Goal: Task Accomplishment & Management: Manage account settings

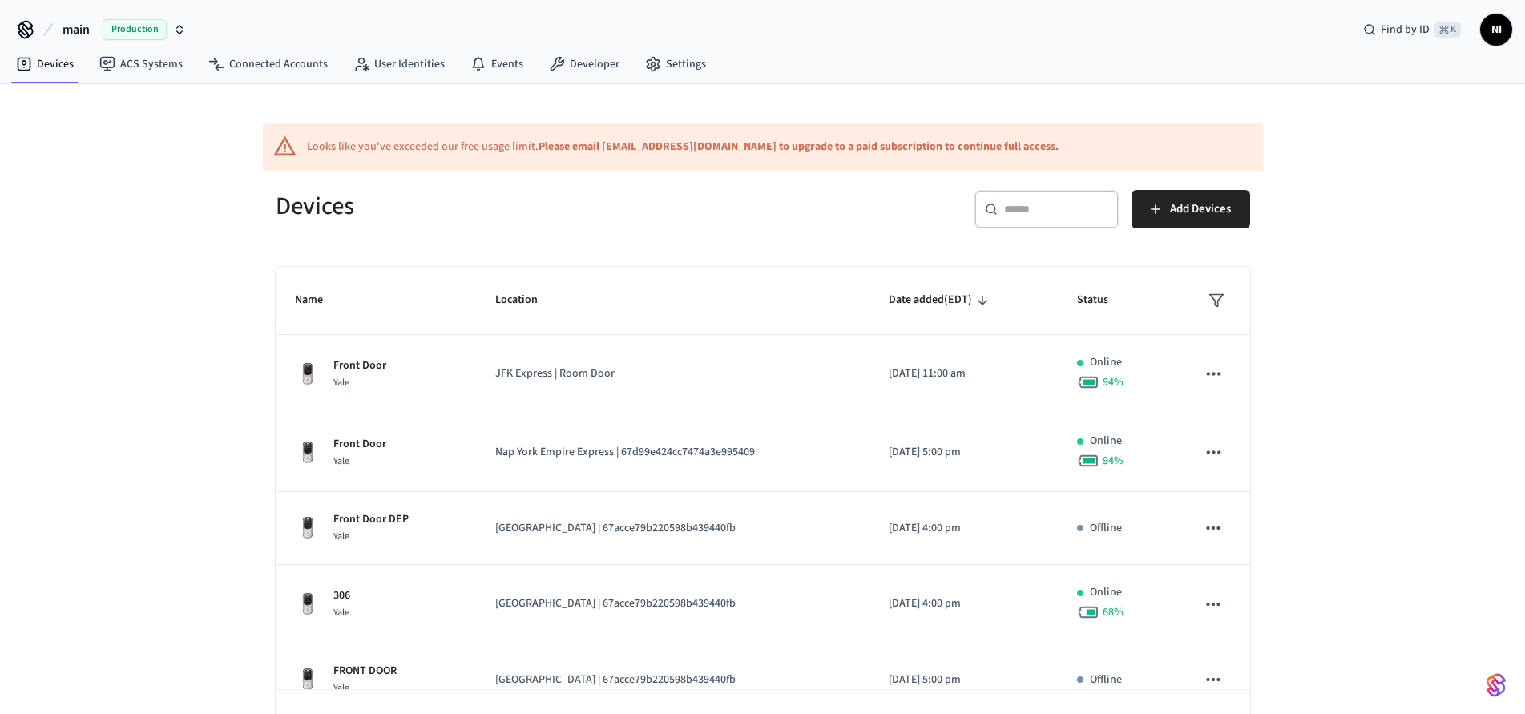
scroll to position [283, 0]
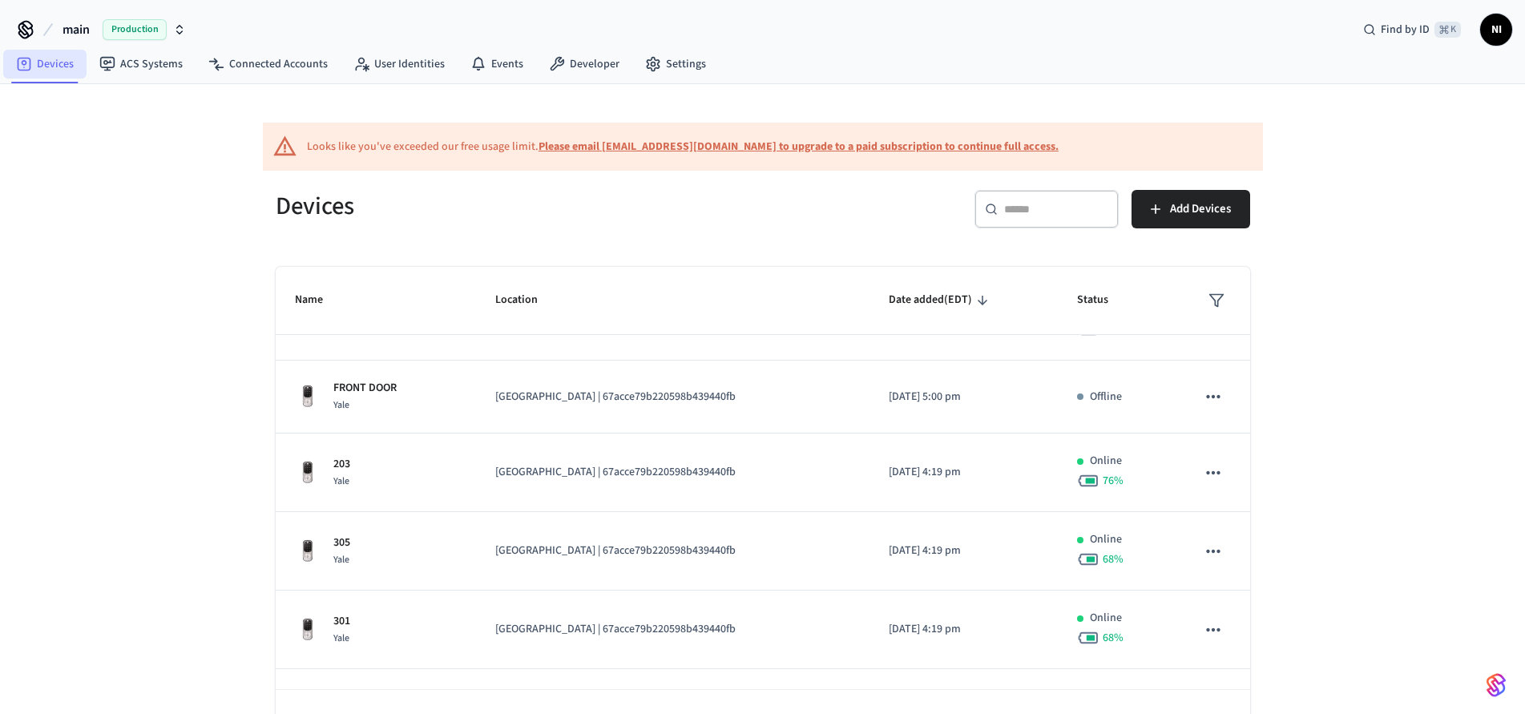
click at [33, 67] on link "Devices" at bounding box center [44, 64] width 83 height 29
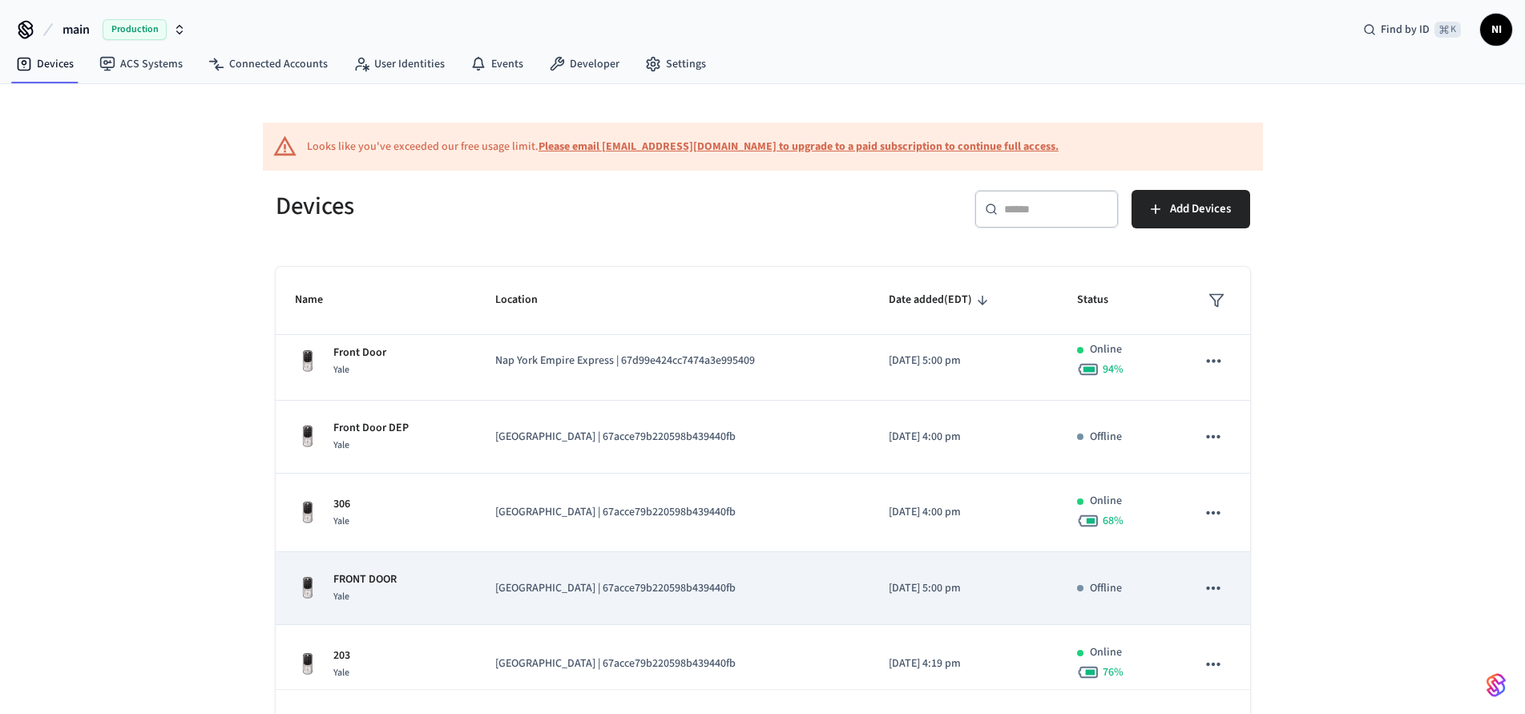
scroll to position [146, 0]
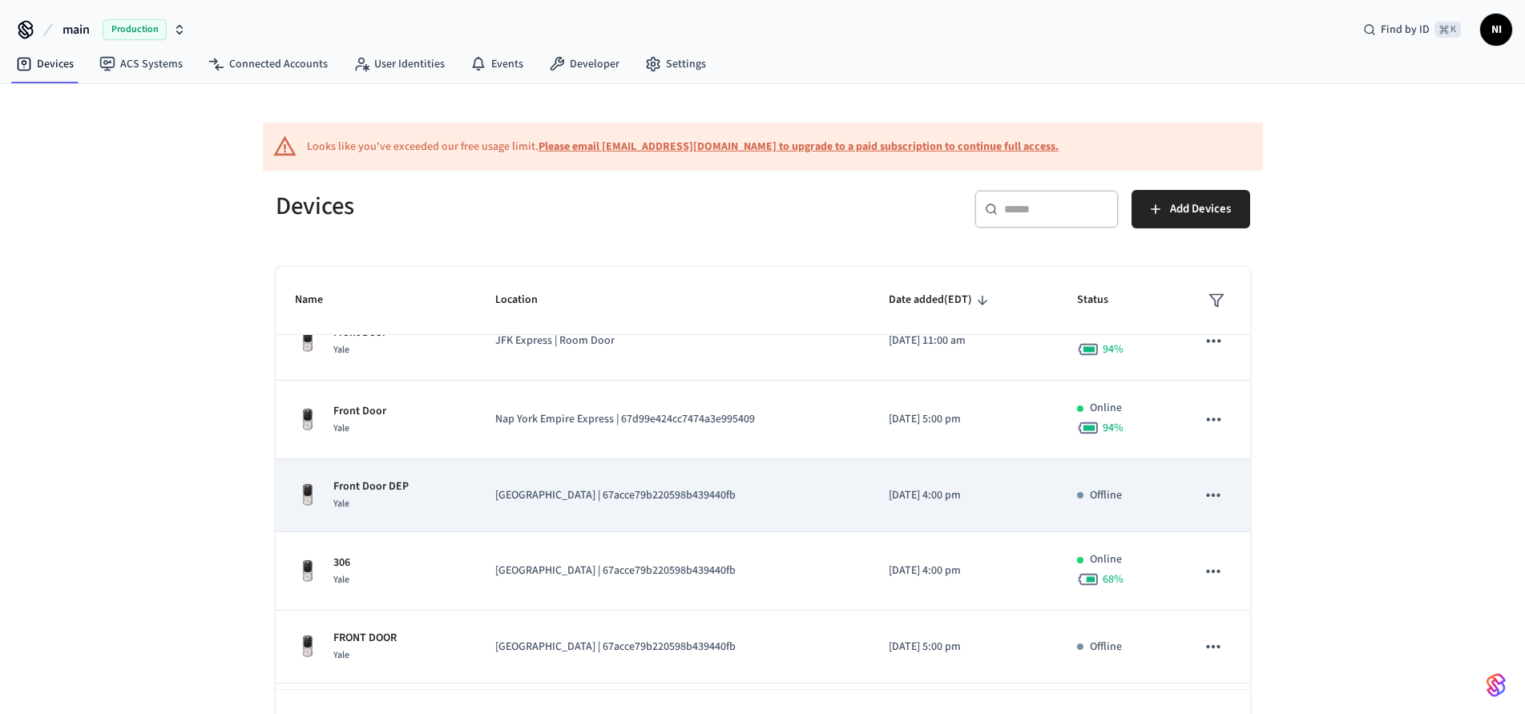
scroll to position [116, 0]
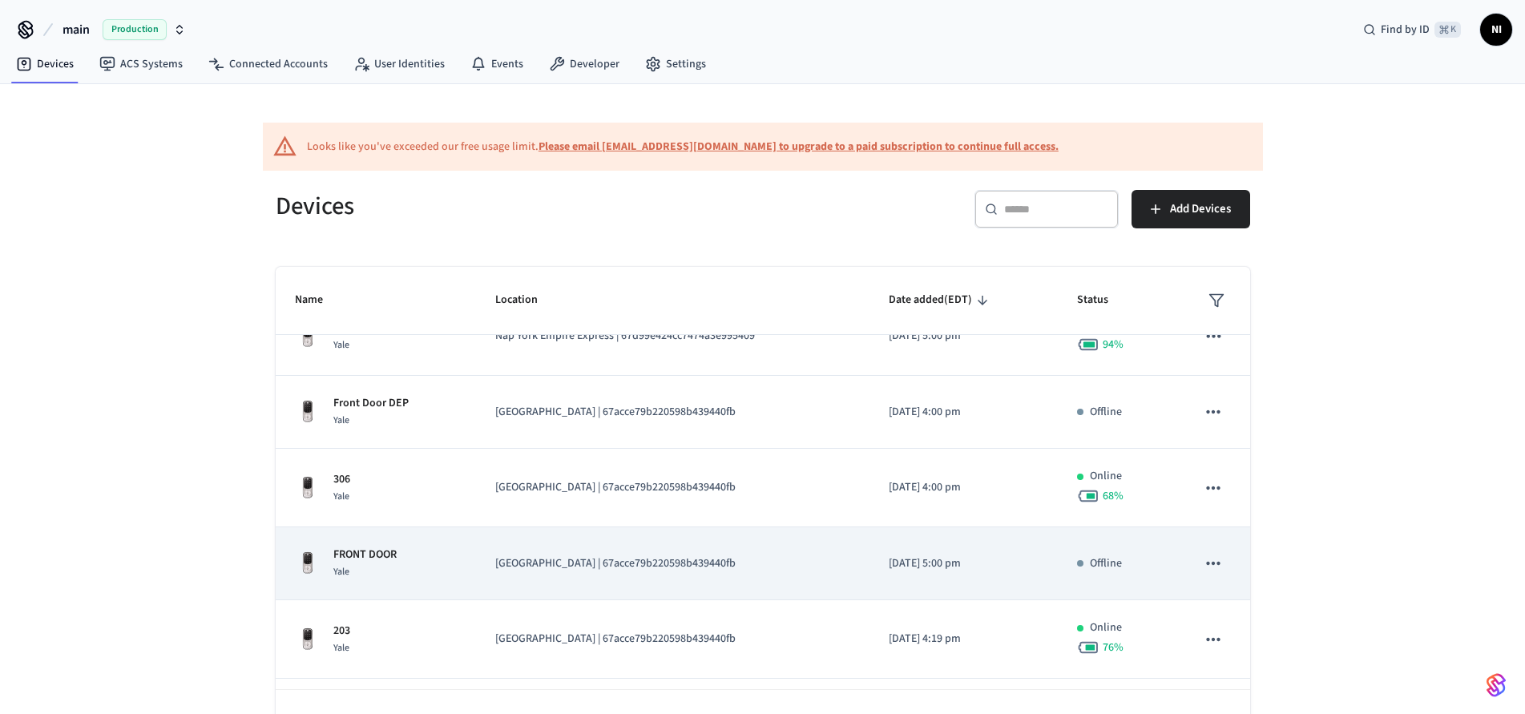
click at [1090, 563] on p "Offline" at bounding box center [1106, 563] width 32 height 17
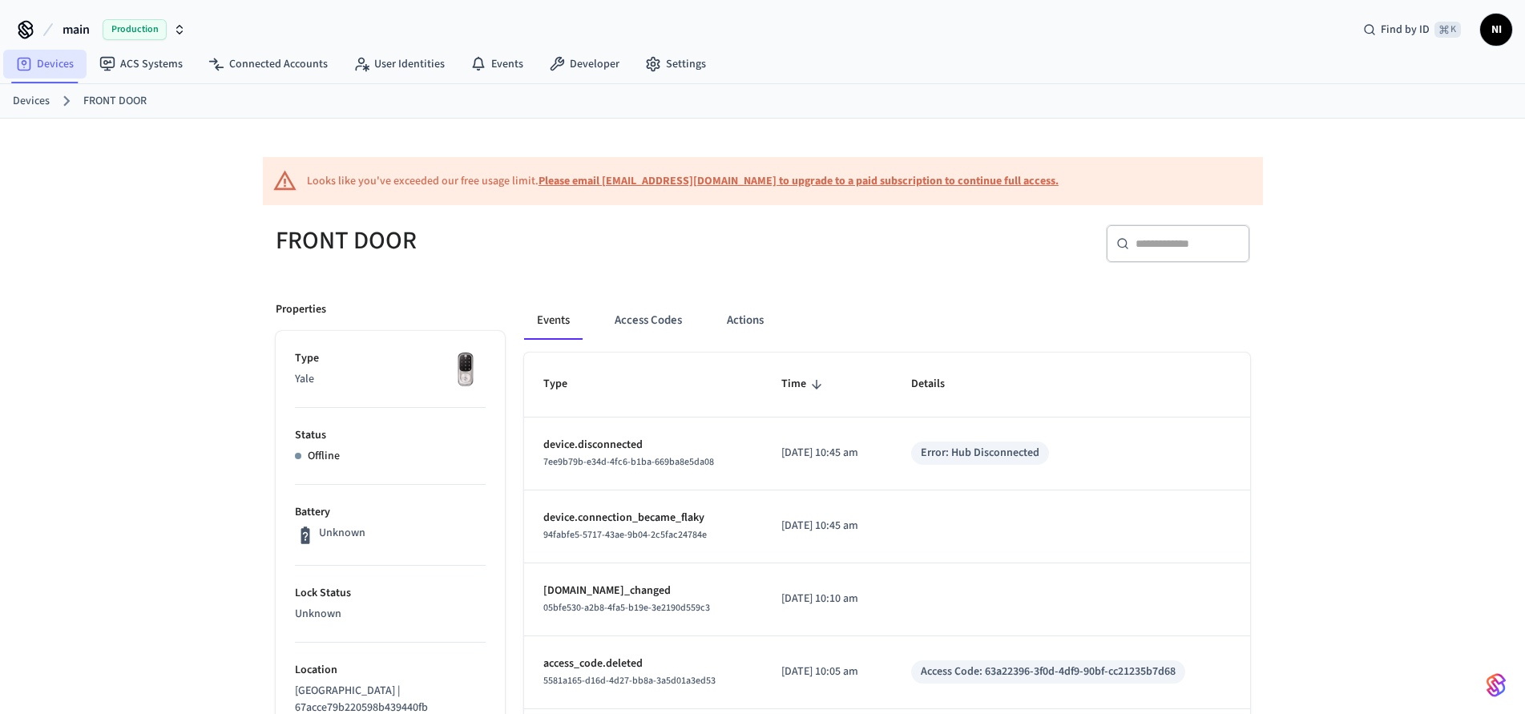
click at [47, 65] on link "Devices" at bounding box center [44, 64] width 83 height 29
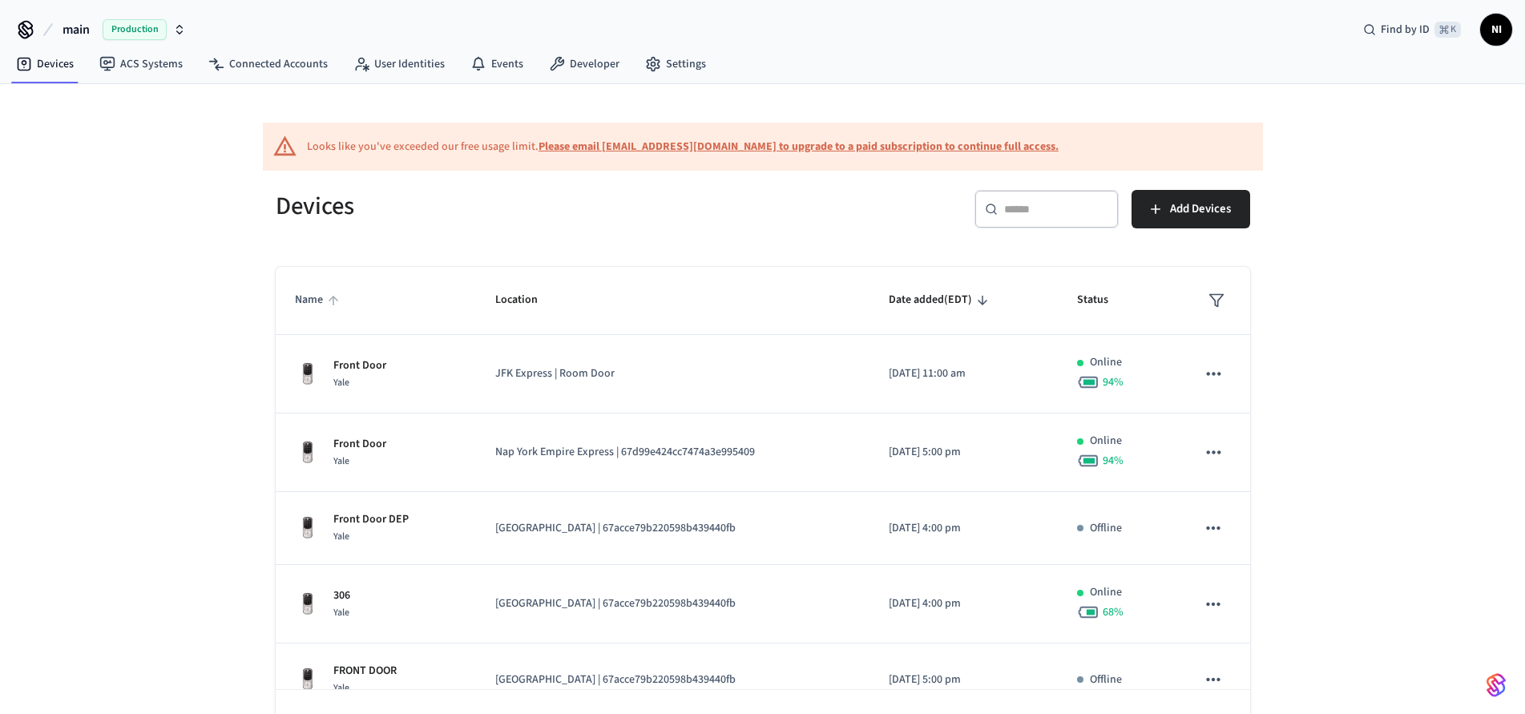
click at [316, 304] on span "Name" at bounding box center [319, 300] width 49 height 25
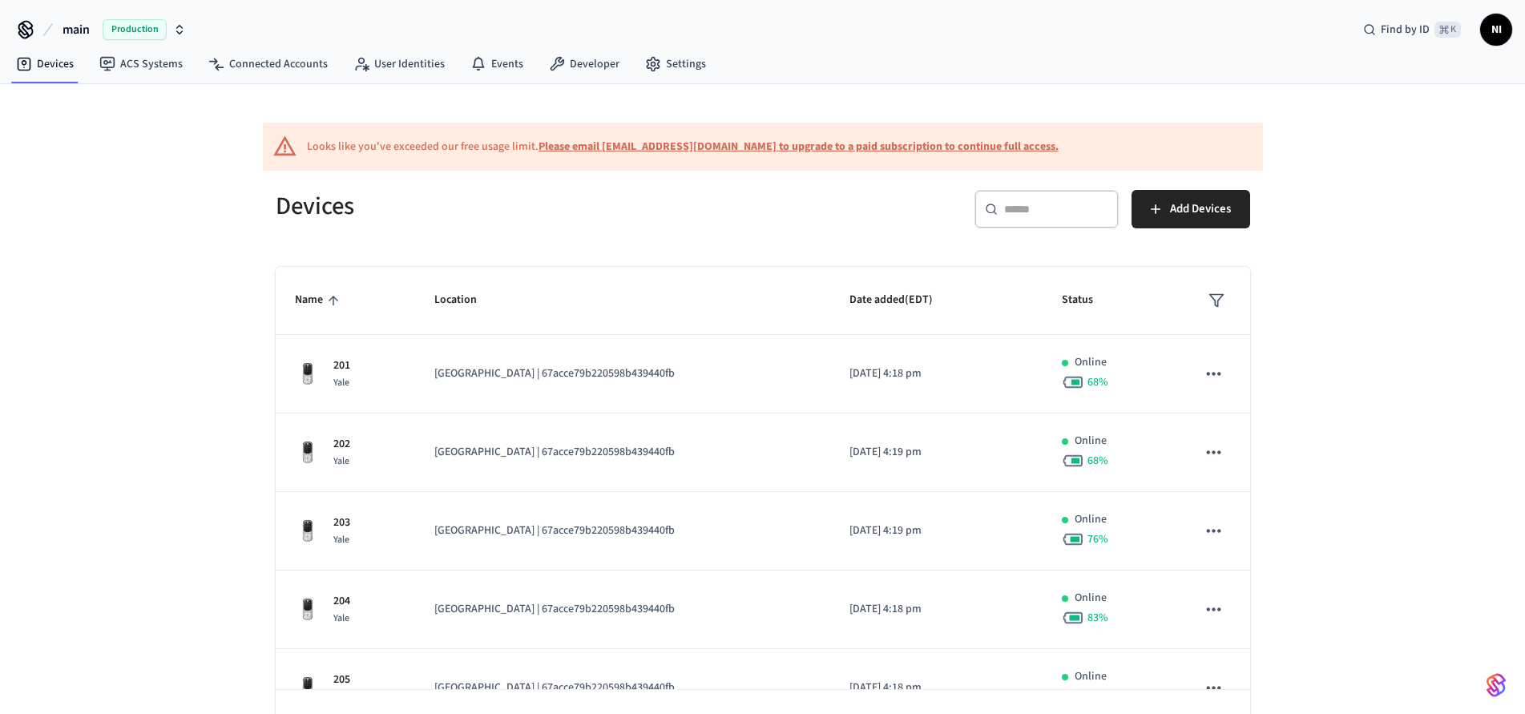
click at [311, 298] on span "Name" at bounding box center [319, 300] width 49 height 25
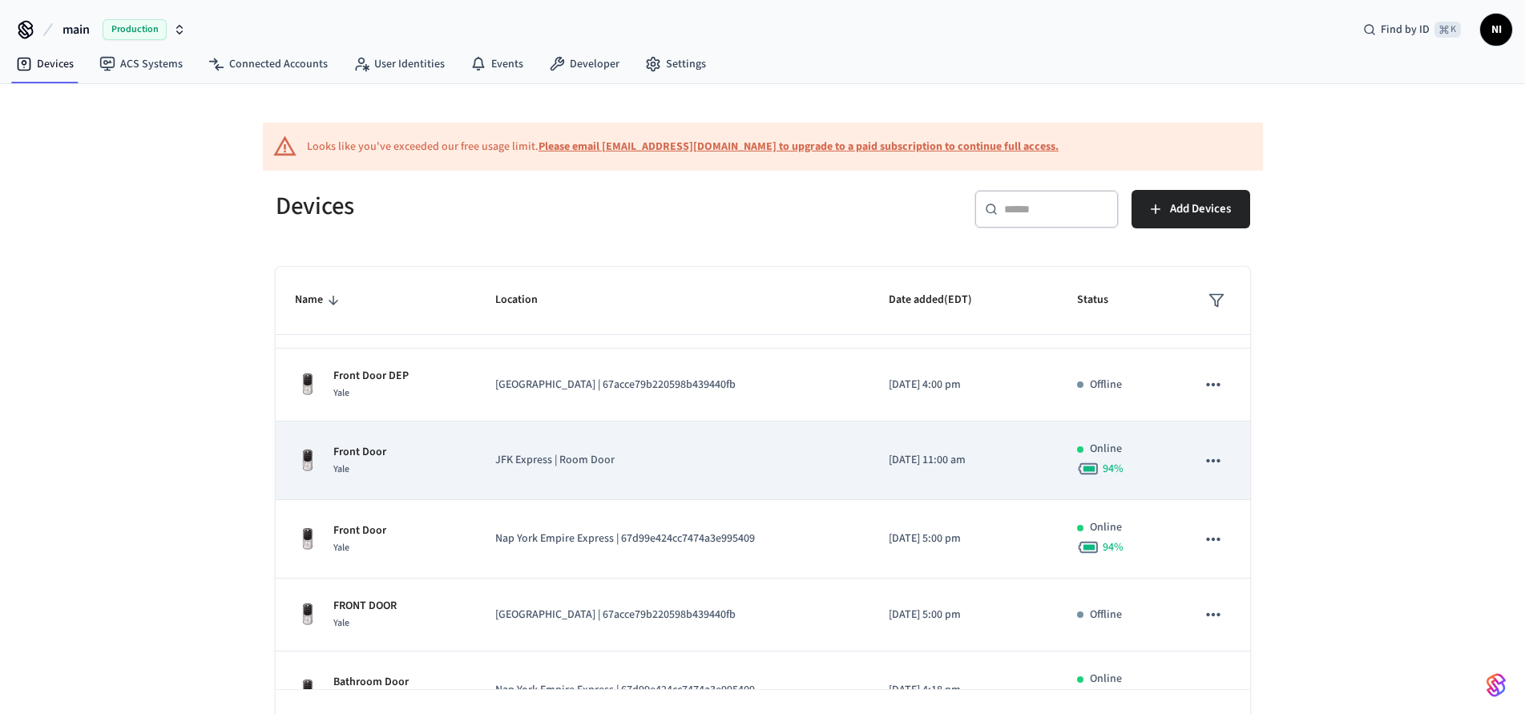
scroll to position [147, 0]
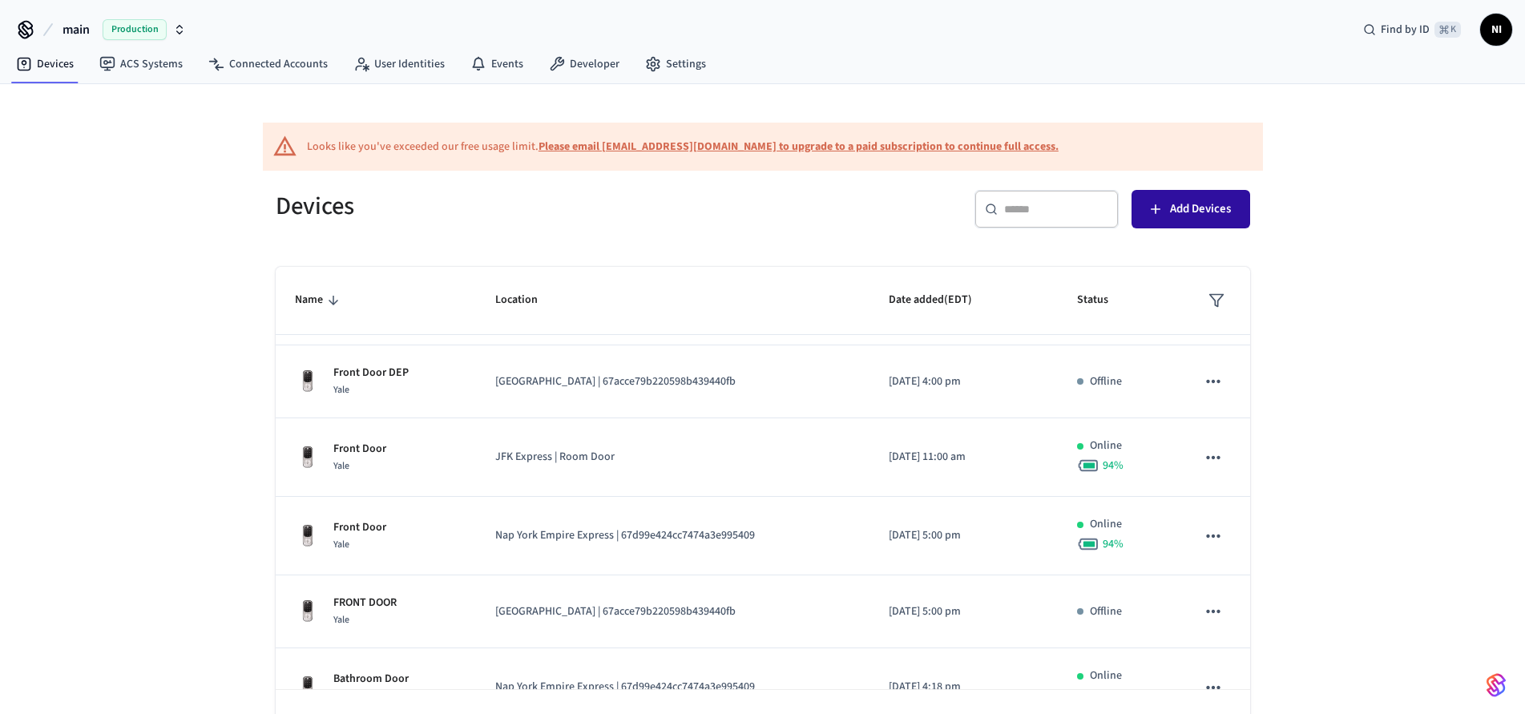
click at [1191, 210] on span "Add Devices" at bounding box center [1200, 209] width 61 height 21
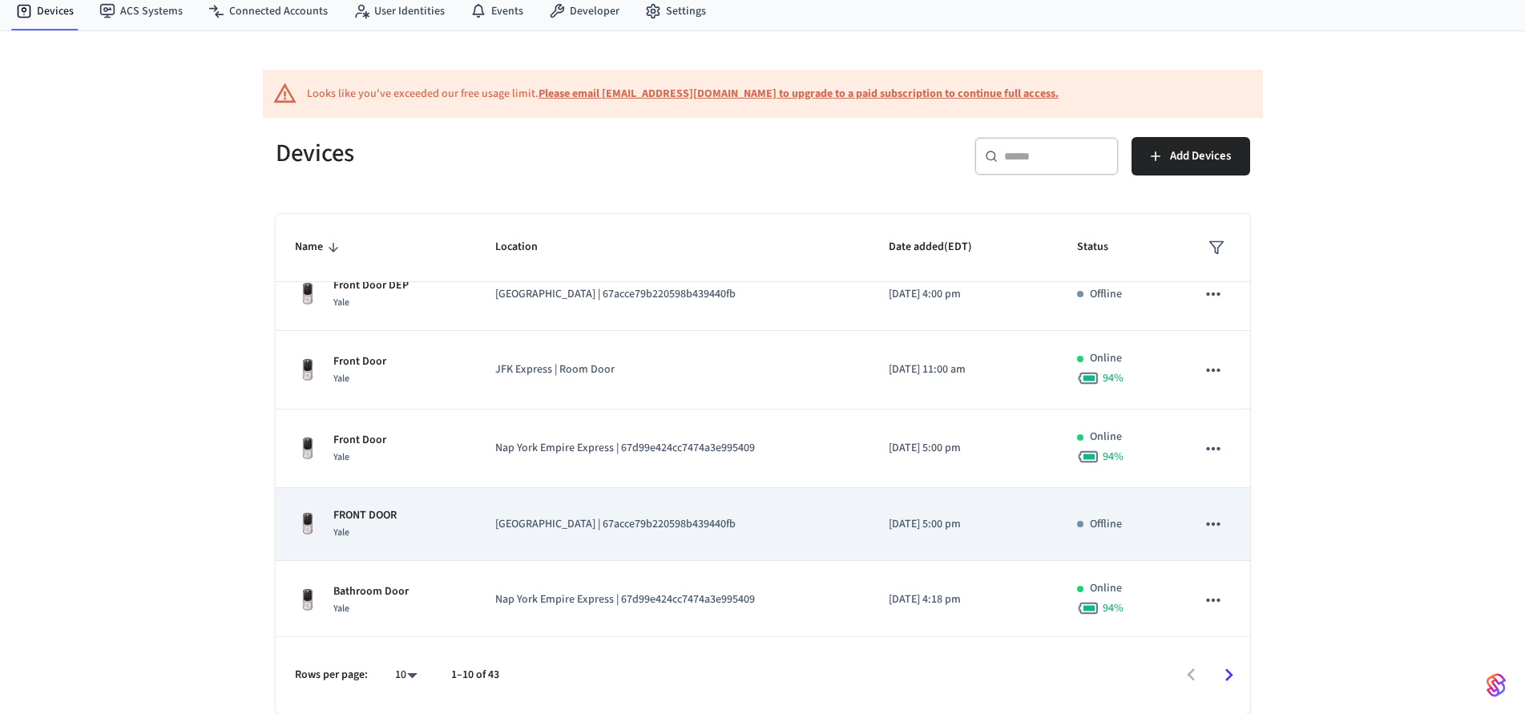
scroll to position [184, 0]
click at [409, 526] on div "FRONT DOOR Yale" at bounding box center [376, 521] width 163 height 34
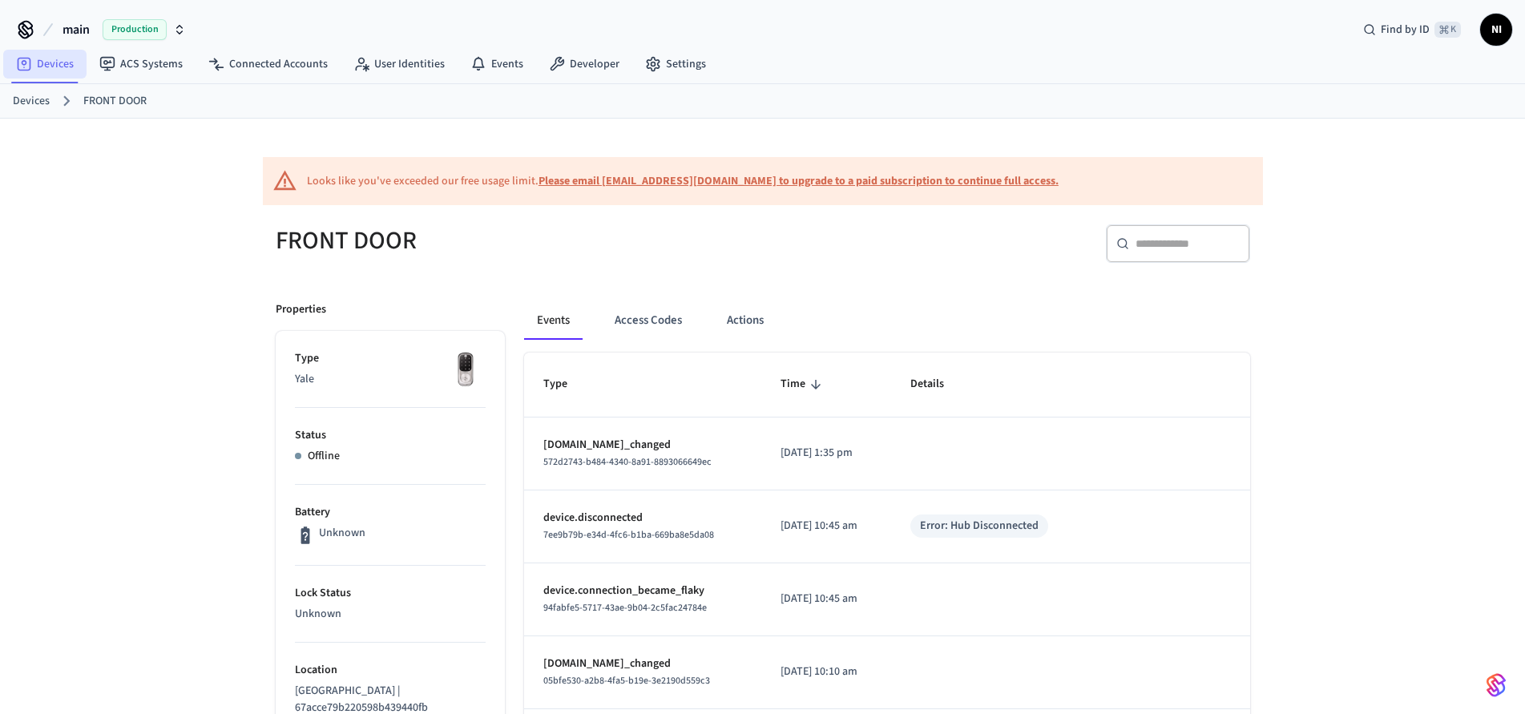
click at [48, 65] on link "Devices" at bounding box center [44, 64] width 83 height 29
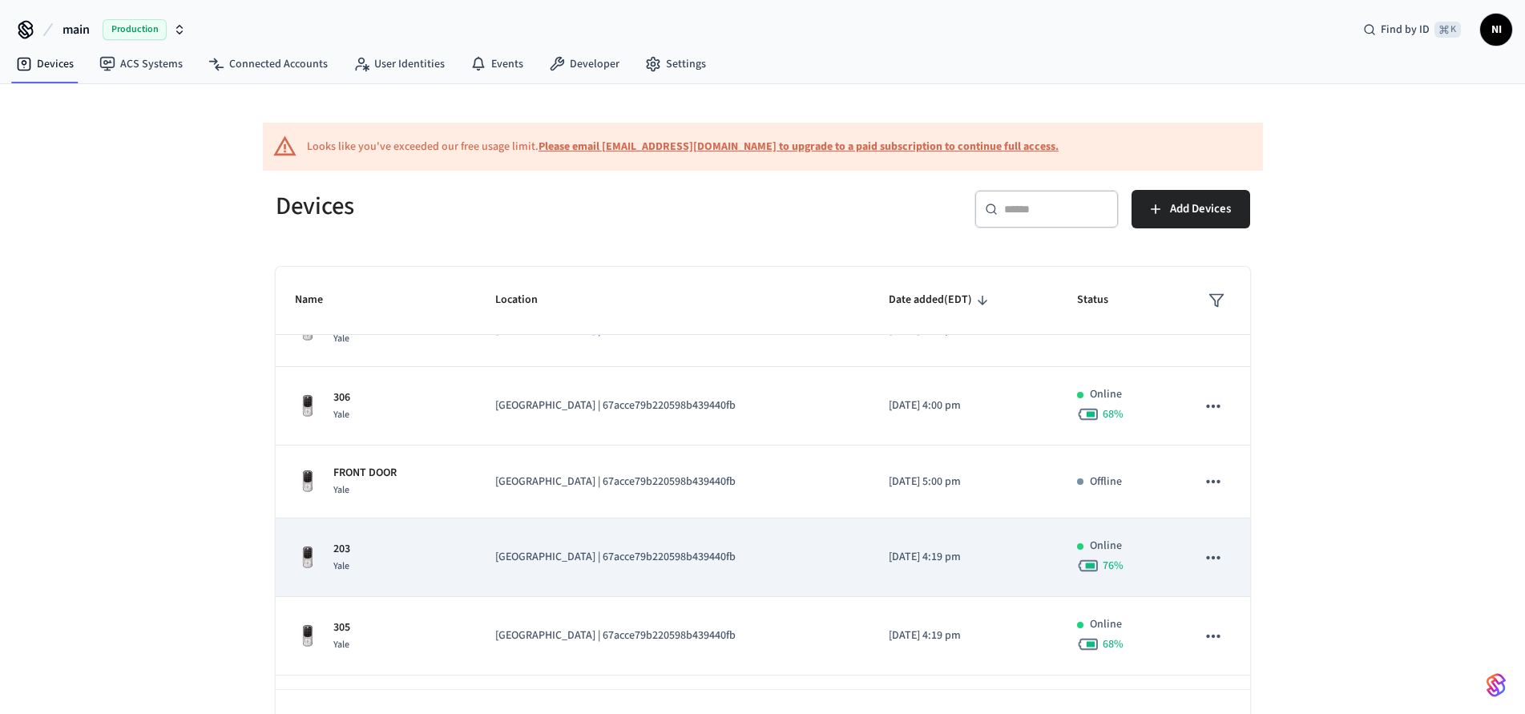
scroll to position [57, 0]
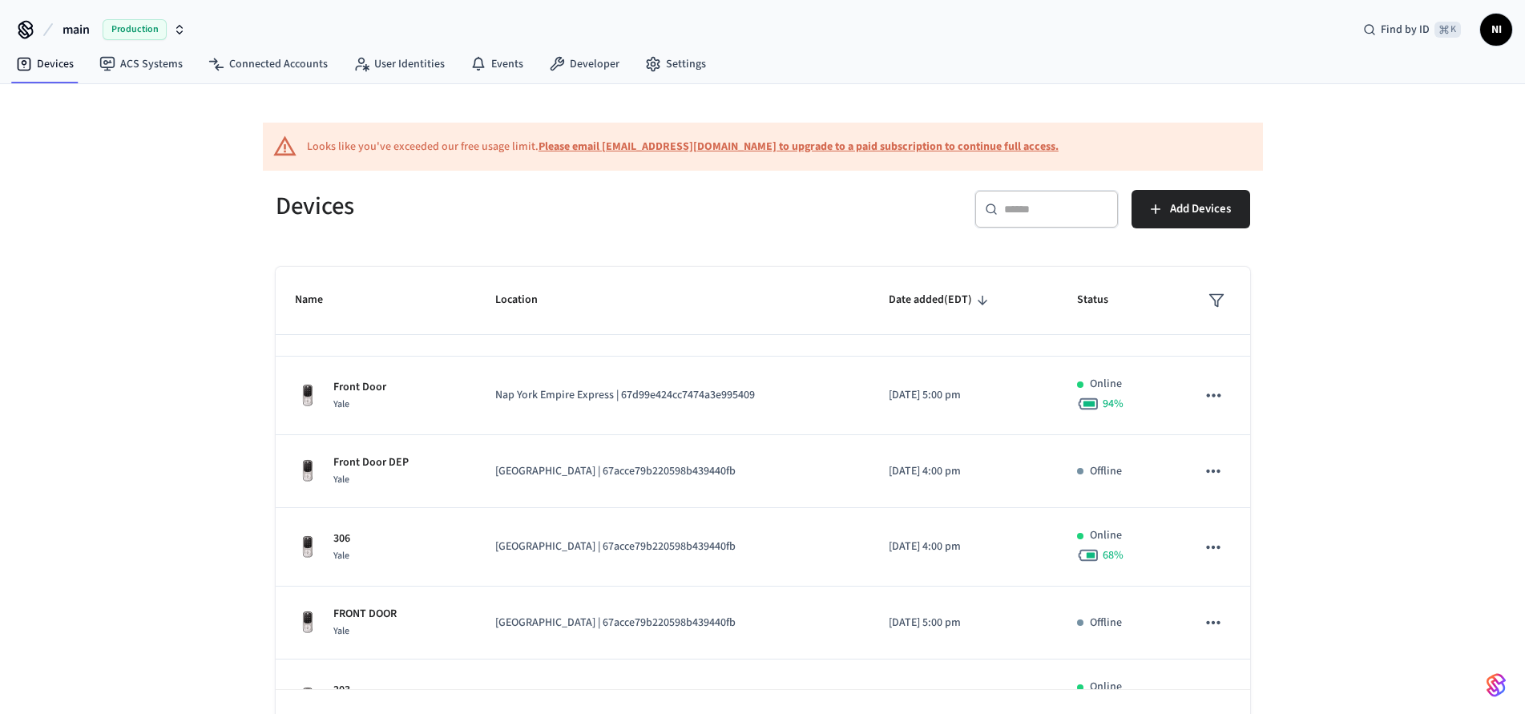
click at [1056, 203] on input "text" at bounding box center [1056, 209] width 104 height 16
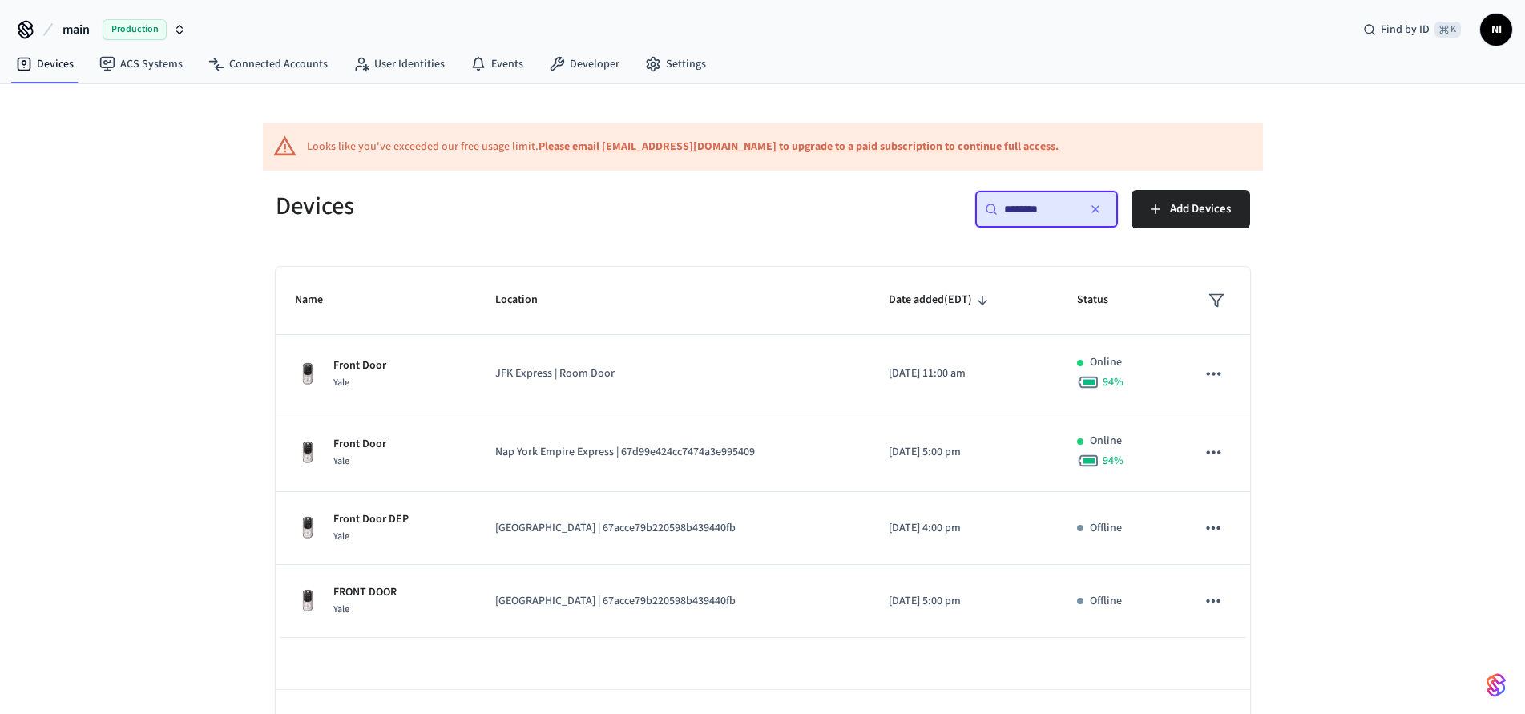
type input "*********"
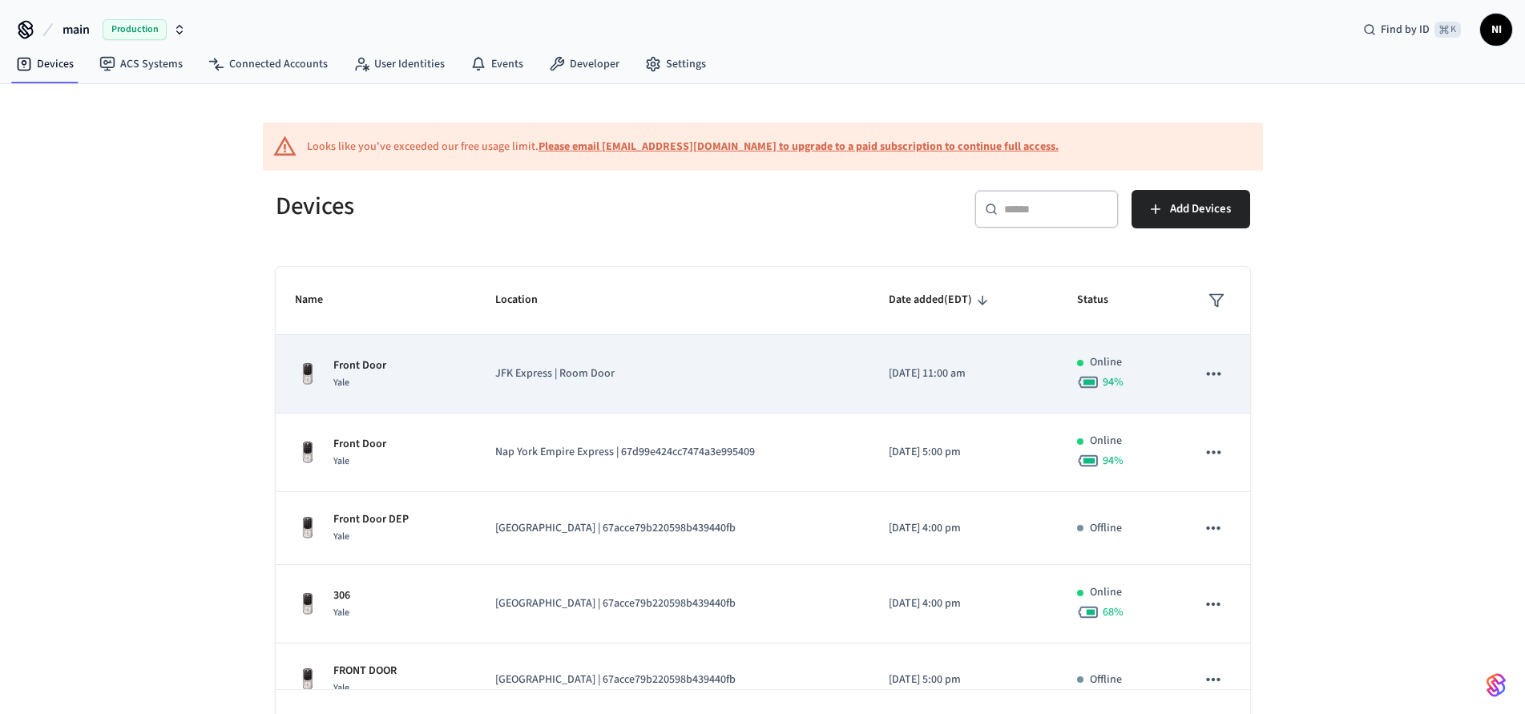
scroll to position [33, 0]
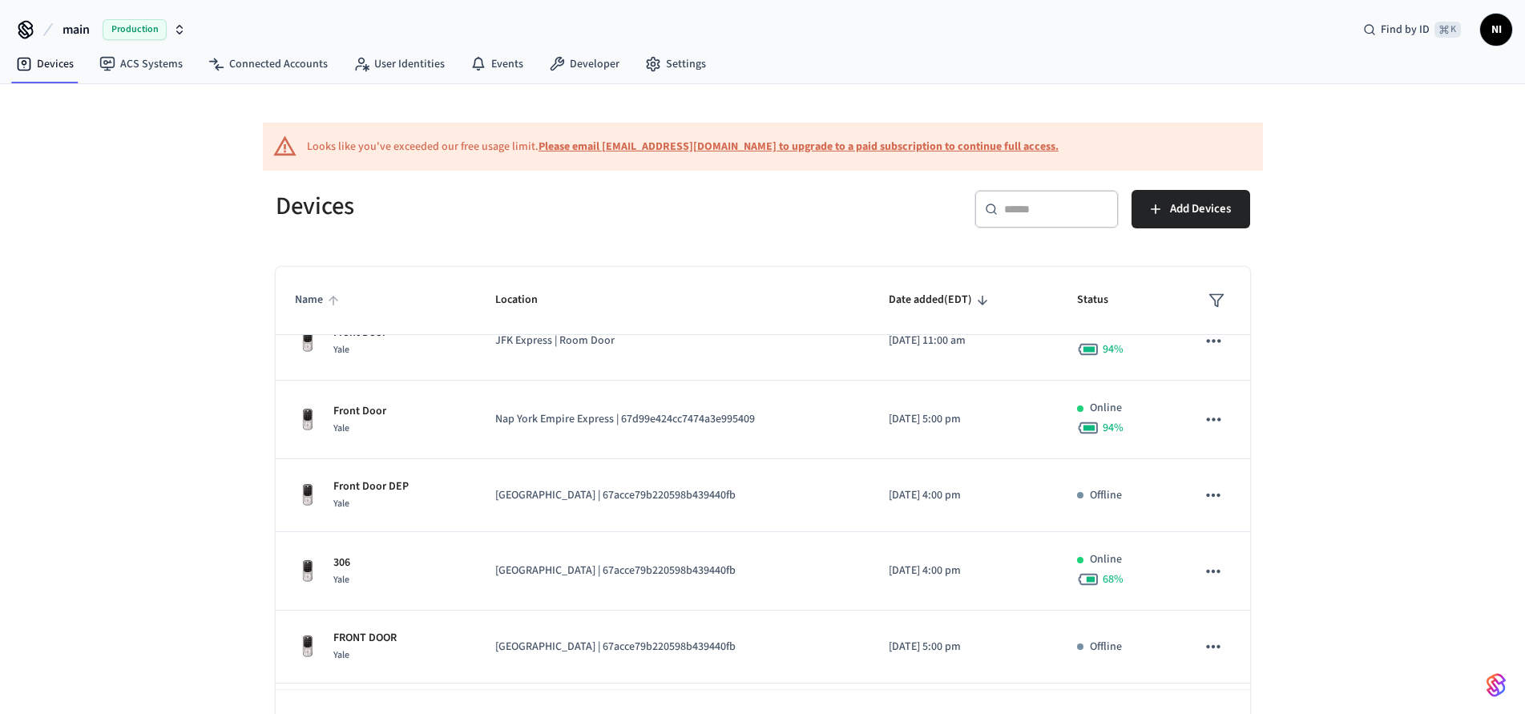
click at [322, 311] on span "Name" at bounding box center [319, 300] width 49 height 25
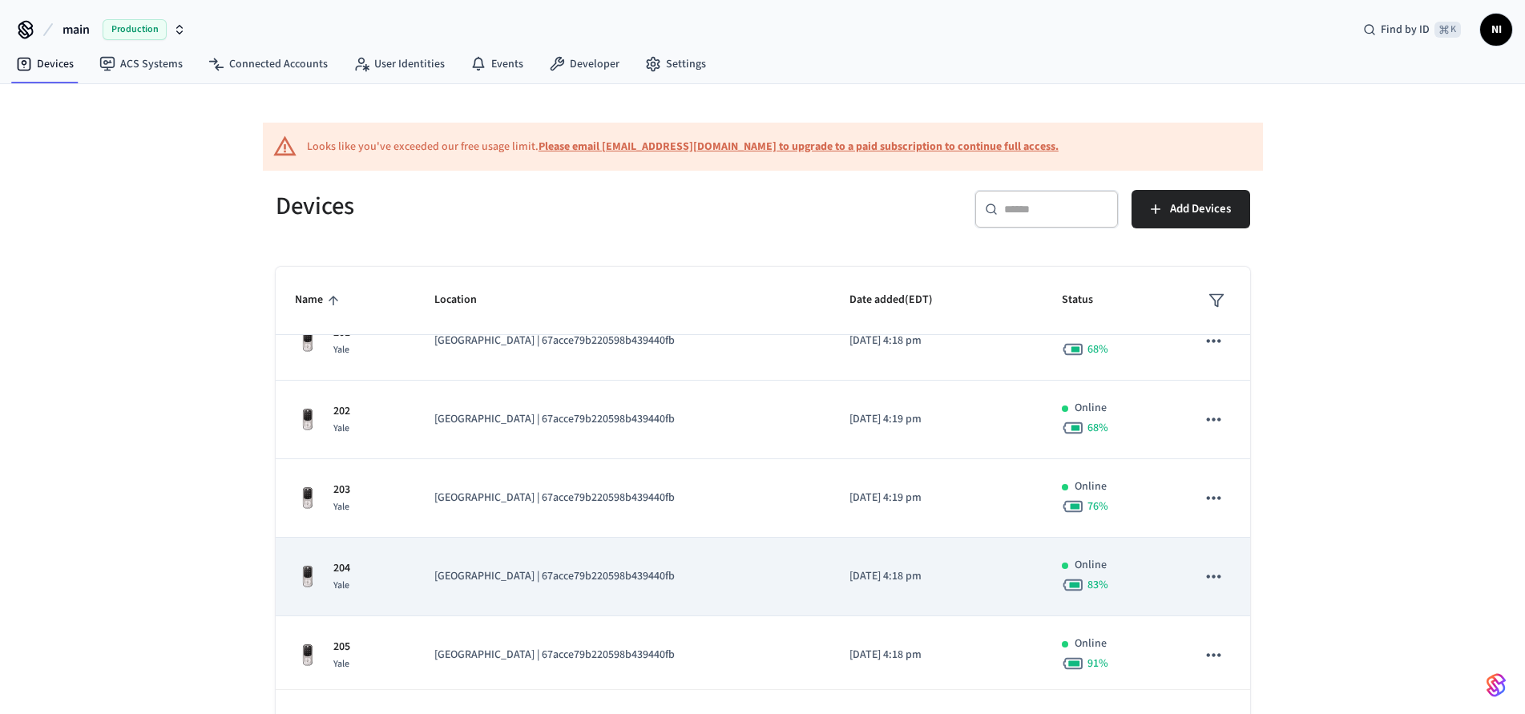
scroll to position [0, 0]
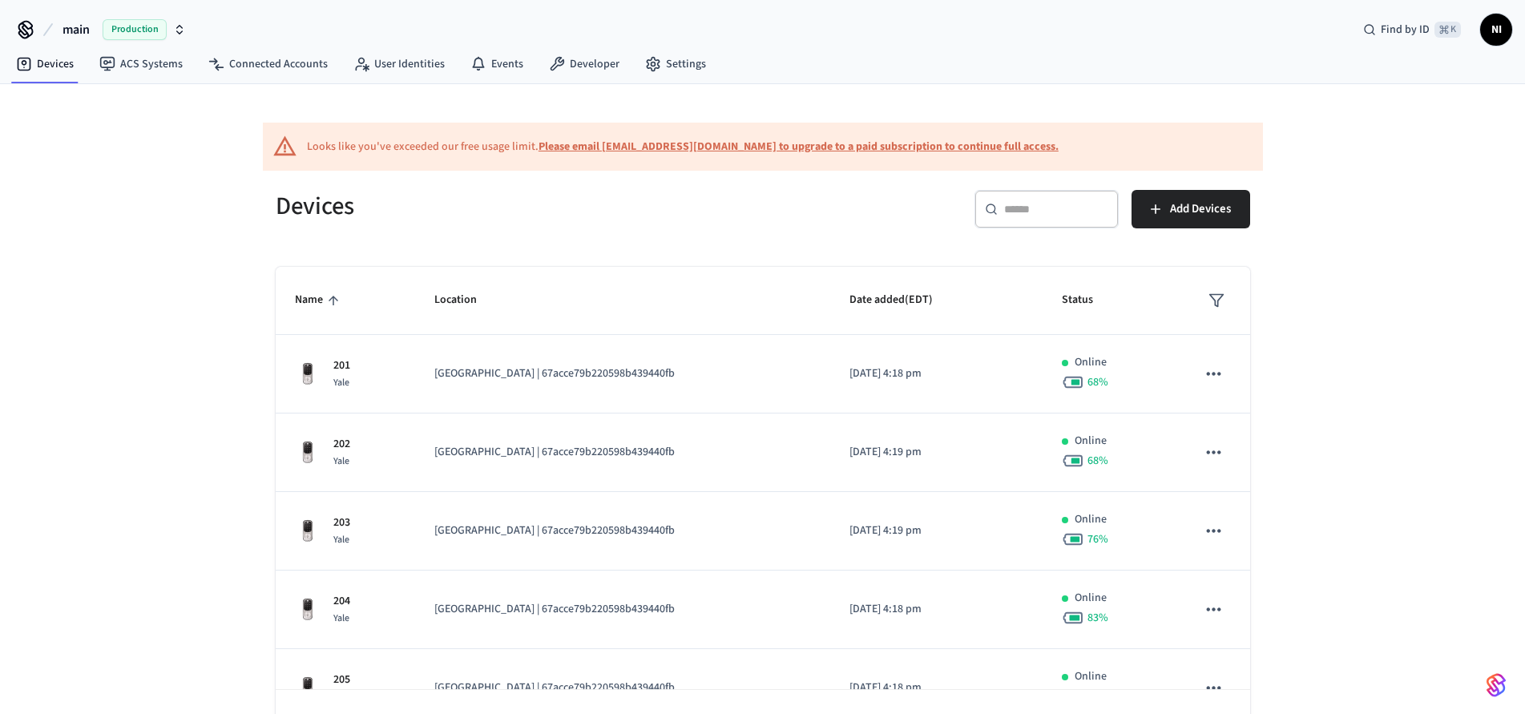
click at [320, 296] on span "Name" at bounding box center [319, 300] width 49 height 25
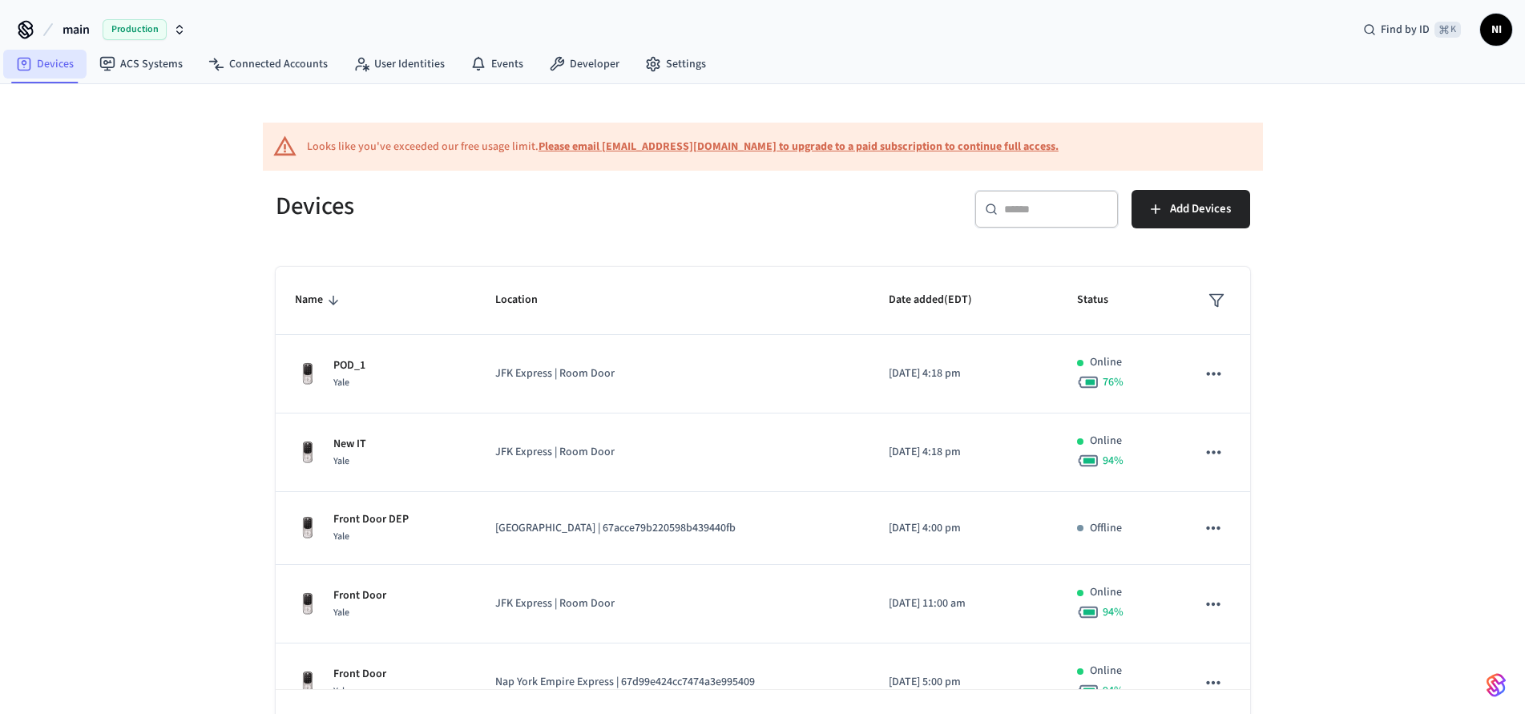
click at [59, 60] on link "Devices" at bounding box center [44, 64] width 83 height 29
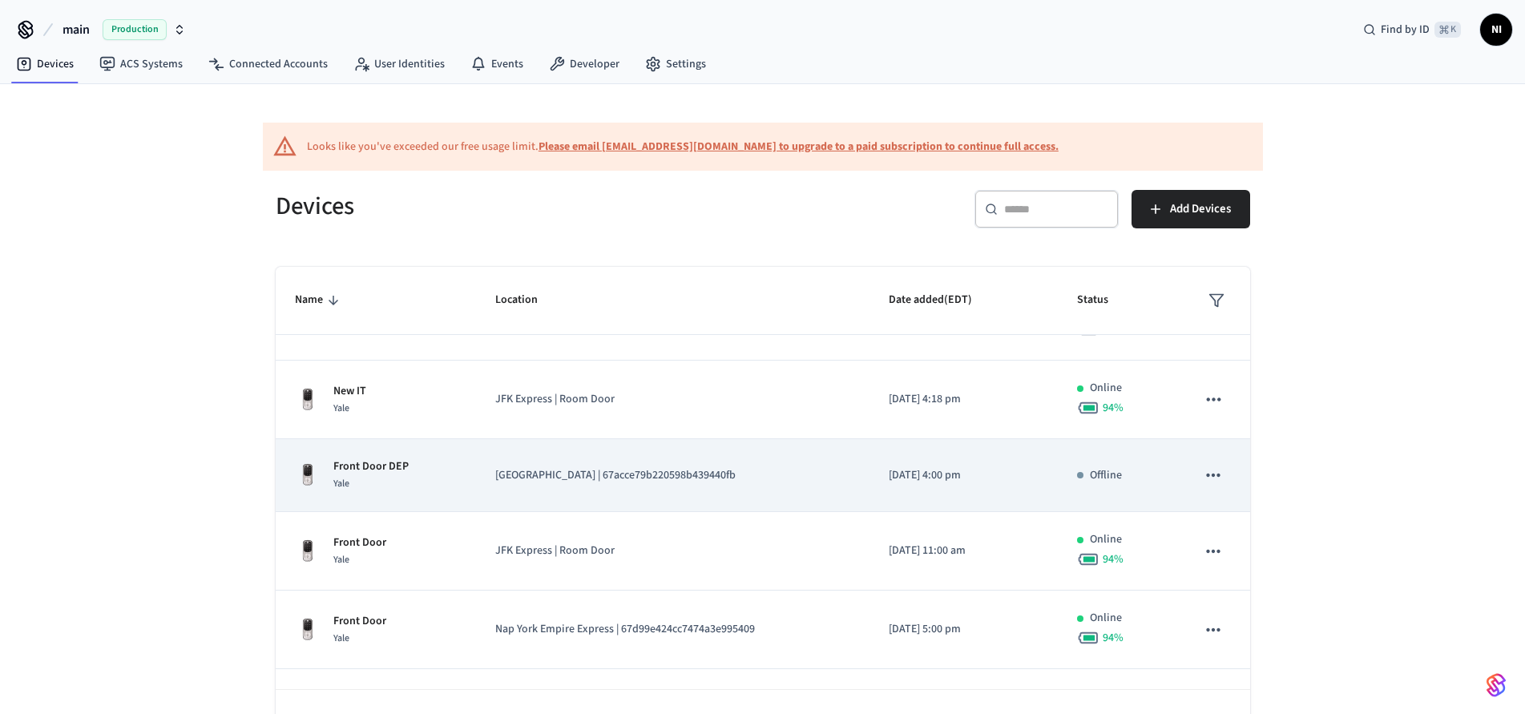
scroll to position [159, 0]
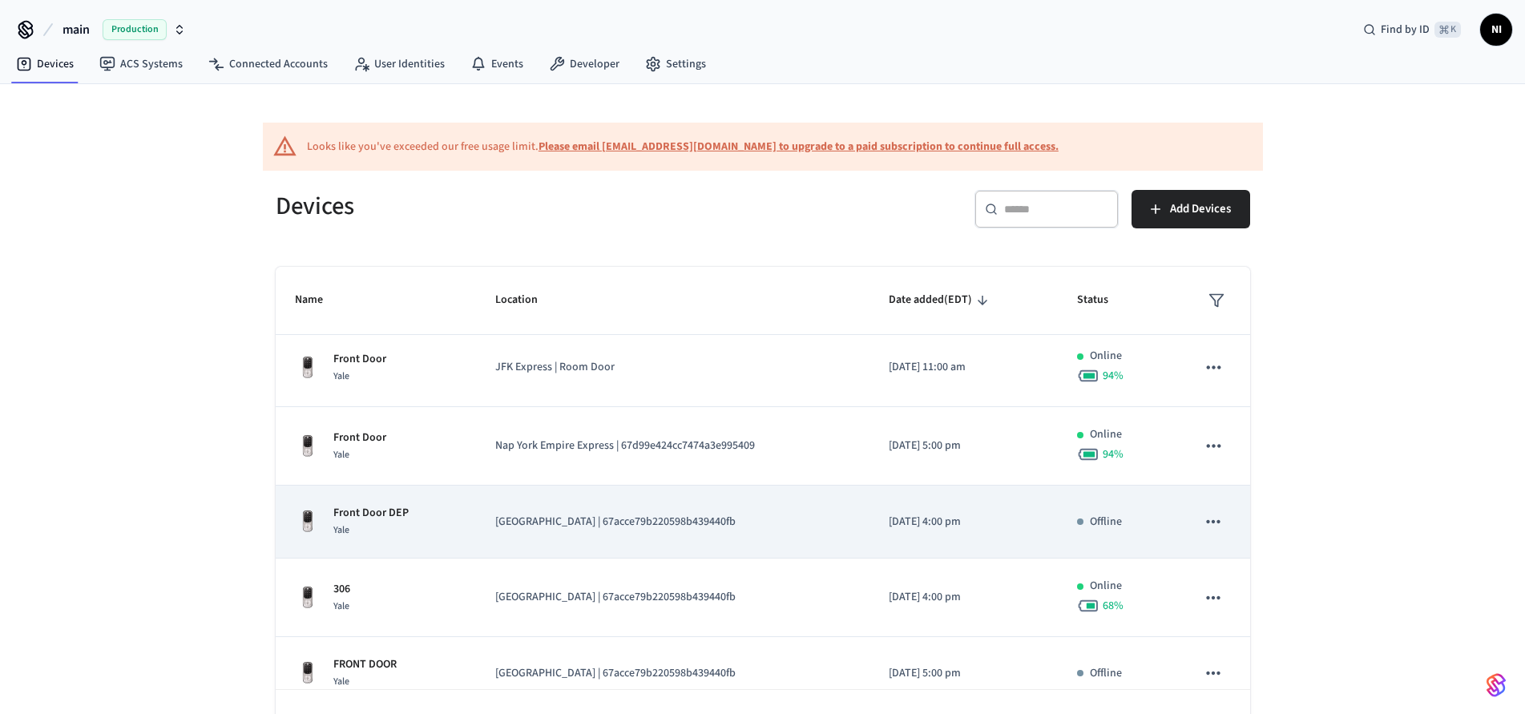
scroll to position [10, 0]
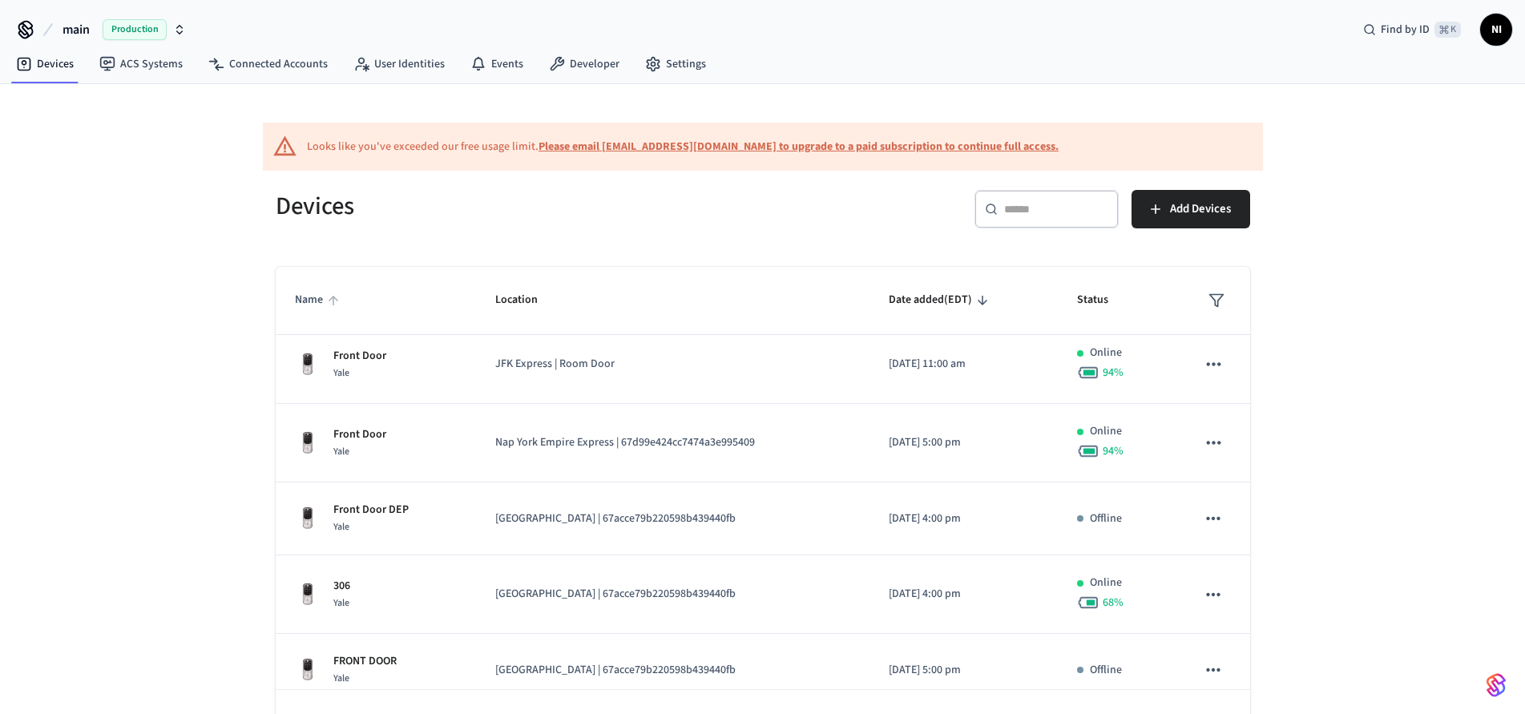
click at [309, 305] on span "Name" at bounding box center [319, 300] width 49 height 25
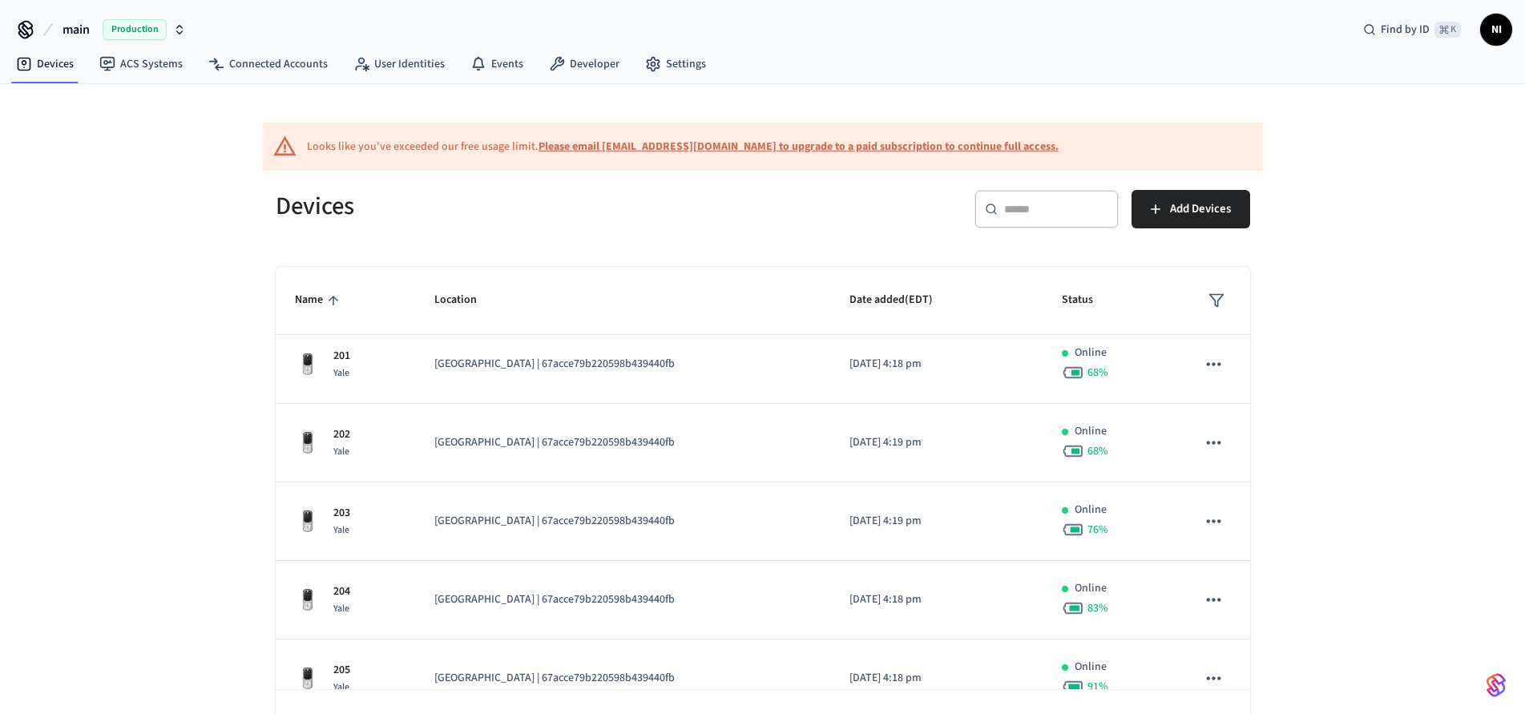
click at [310, 305] on span "Name" at bounding box center [319, 300] width 49 height 25
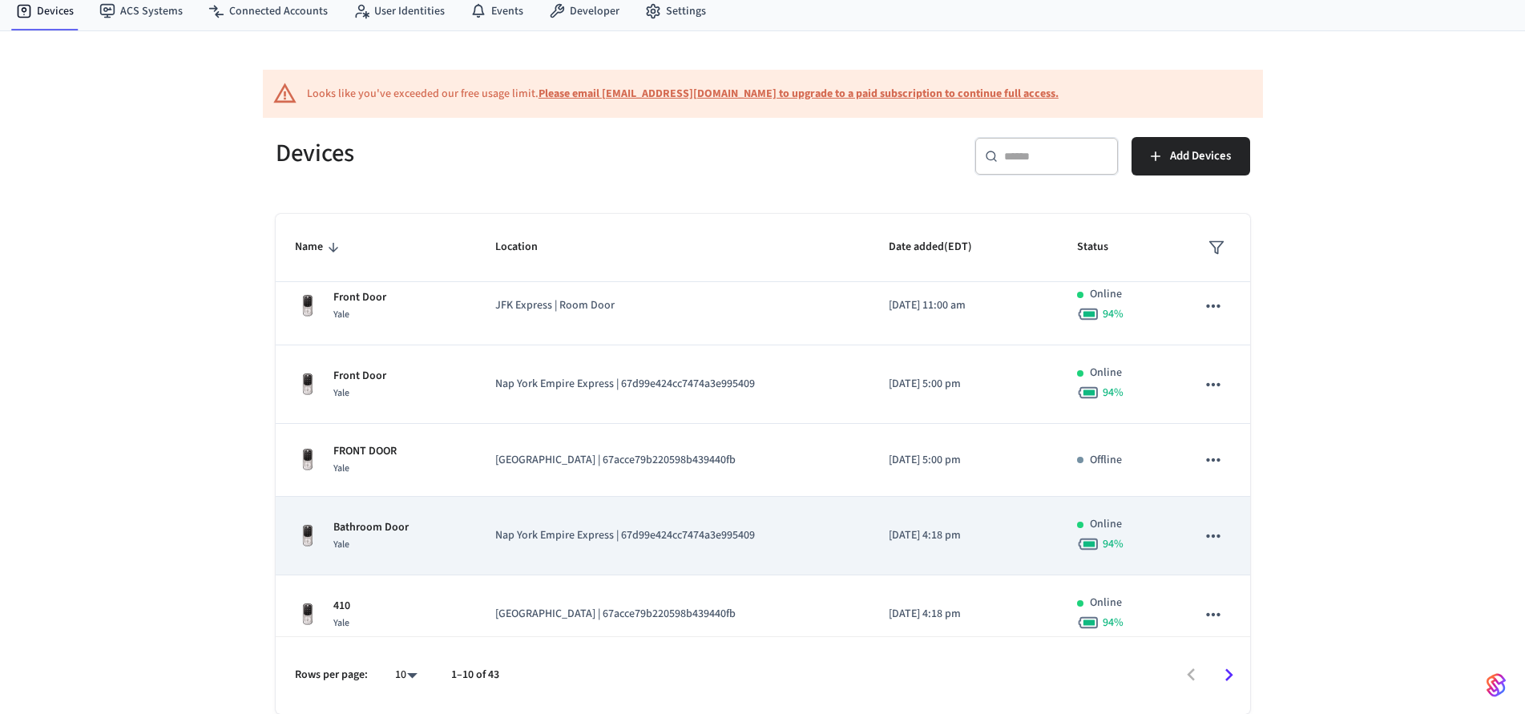
scroll to position [242, 0]
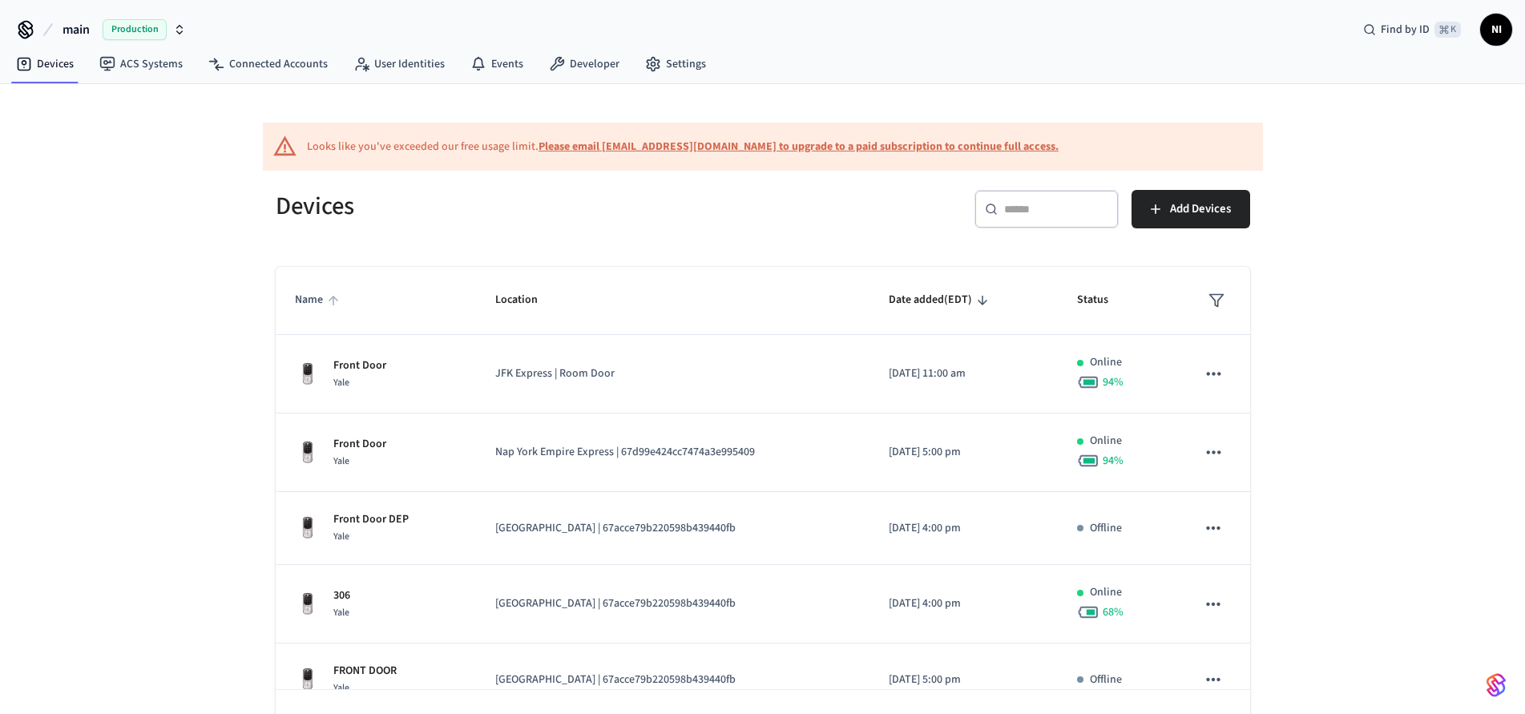
click at [307, 300] on span "Name" at bounding box center [319, 300] width 49 height 25
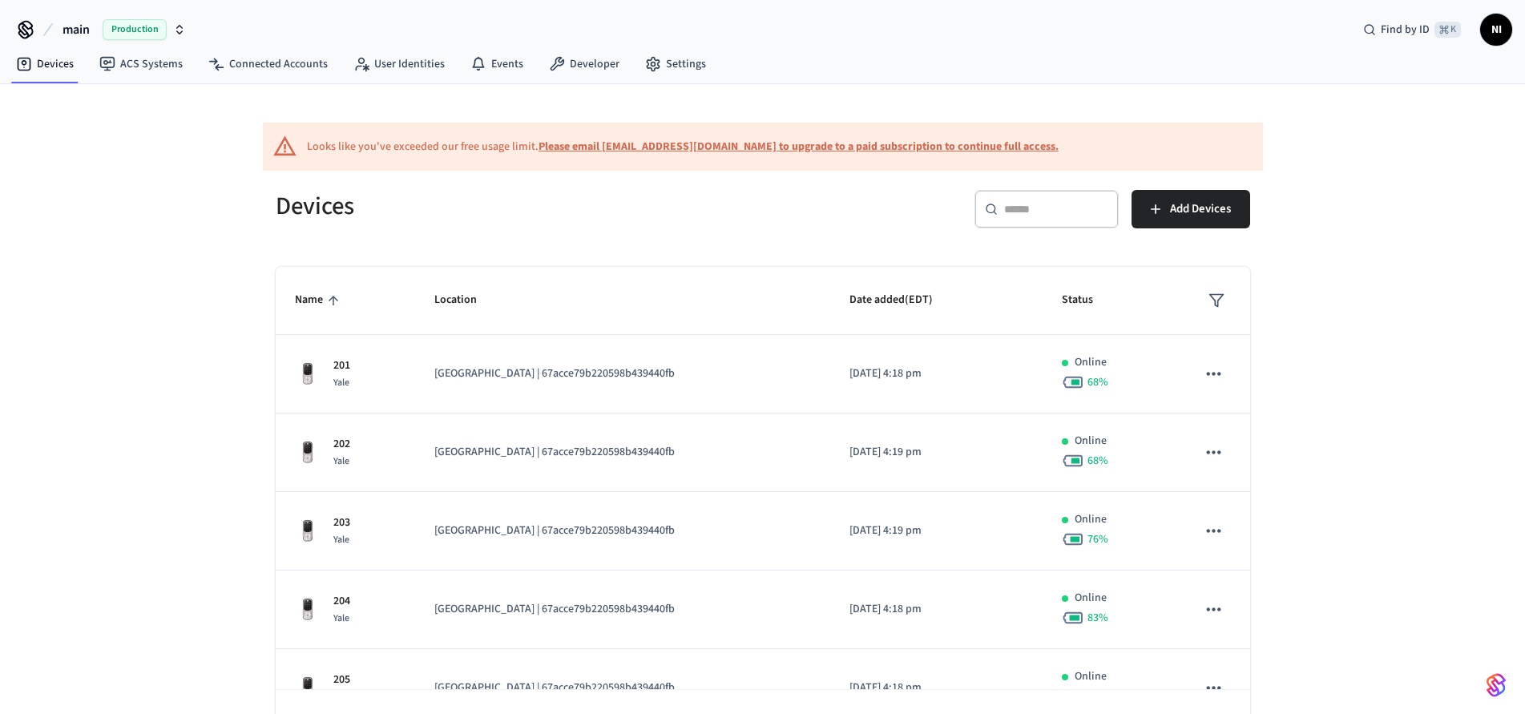
click at [308, 300] on span "Name" at bounding box center [319, 300] width 49 height 25
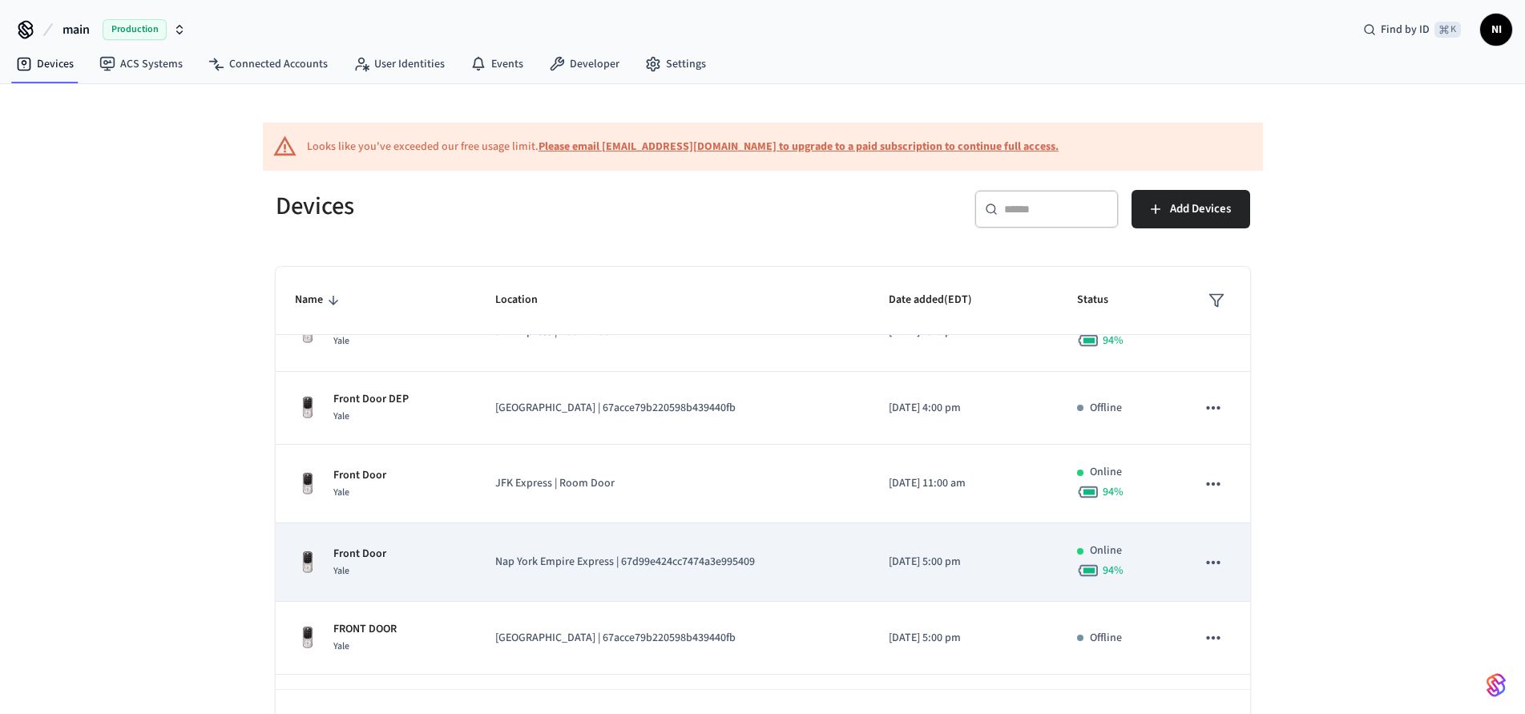
scroll to position [167, 0]
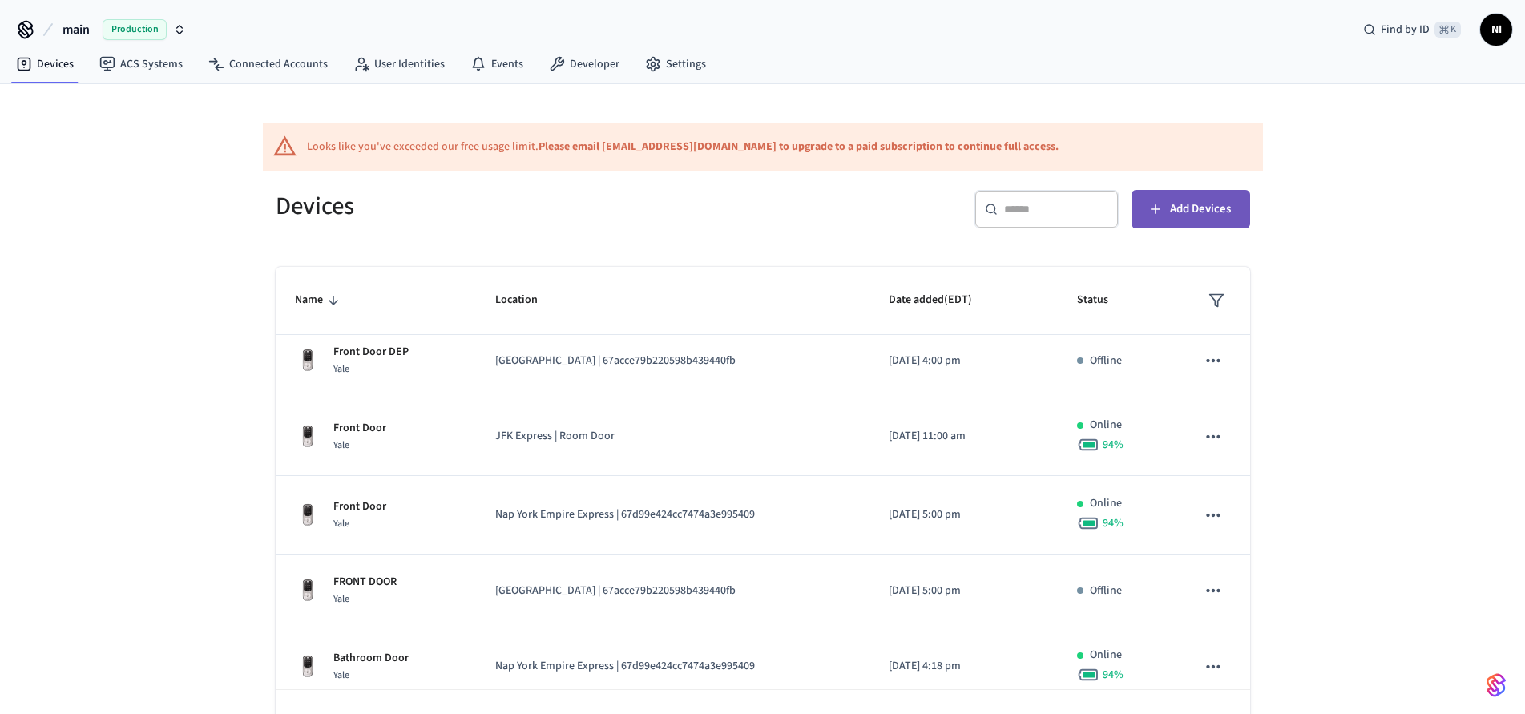
click at [1197, 212] on span "Add Devices" at bounding box center [1200, 209] width 61 height 21
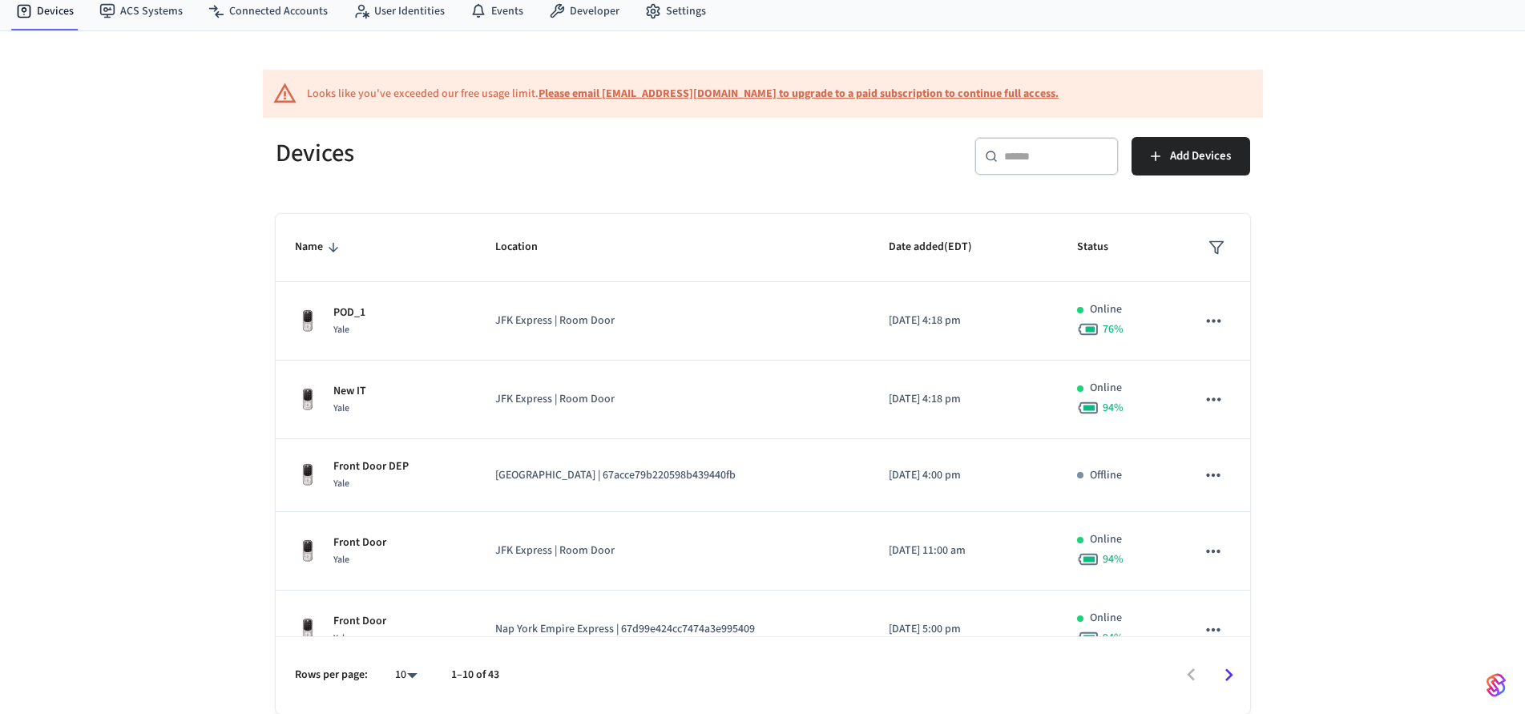
scroll to position [0, 0]
